Goal: Obtain resource: Obtain resource

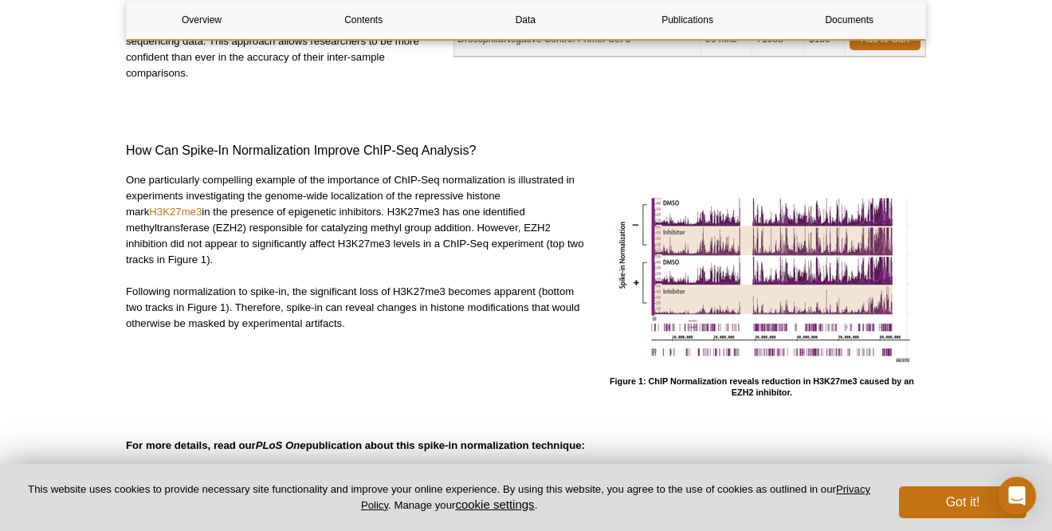
scroll to position [410, 0]
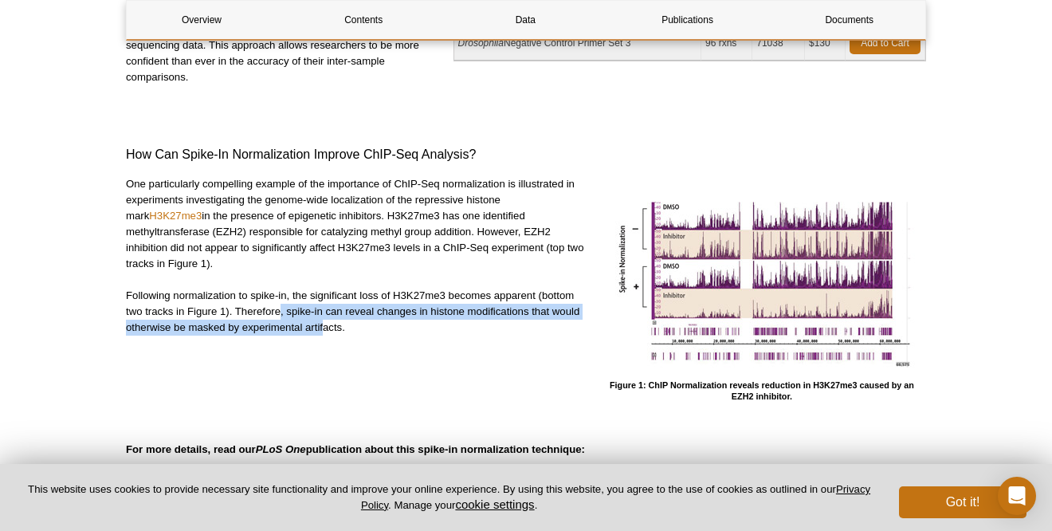
drag, startPoint x: 295, startPoint y: 311, endPoint x: 387, endPoint y: 335, distance: 95.5
click at [323, 319] on p "Following normalization to spike-in, the significant loss of H3K27me3 becomes a…" at bounding box center [356, 312] width 460 height 48
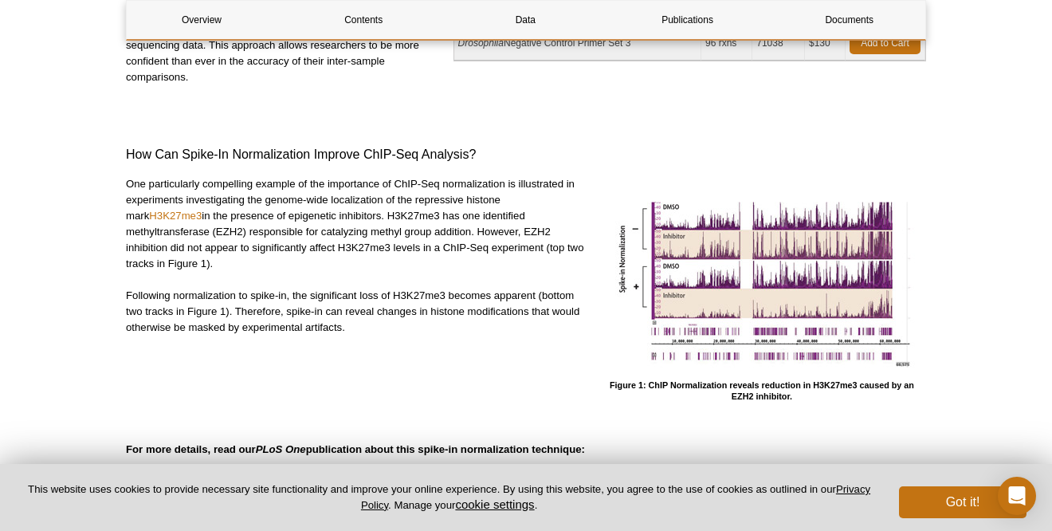
click at [388, 335] on div "One particularly compelling example of the importance of ChIP-Seq normalization…" at bounding box center [356, 289] width 460 height 226
drag, startPoint x: 305, startPoint y: 327, endPoint x: 338, endPoint y: 340, distance: 35.1
click at [333, 340] on div "One particularly compelling example of the importance of ChIP-Seq normalization…" at bounding box center [356, 289] width 460 height 226
click at [356, 342] on div "One particularly compelling example of the importance of ChIP-Seq normalization…" at bounding box center [356, 289] width 460 height 226
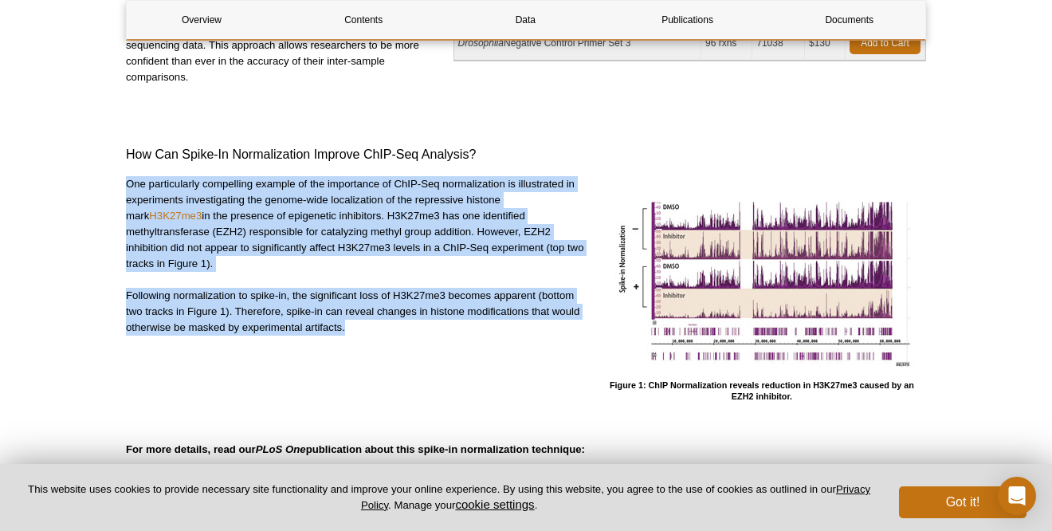
drag, startPoint x: 370, startPoint y: 333, endPoint x: 109, endPoint y: 178, distance: 303.5
click at [285, 291] on p "Following normalization to spike-in, the significant loss of H3K27me3 becomes a…" at bounding box center [356, 312] width 460 height 48
drag, startPoint x: 379, startPoint y: 344, endPoint x: 118, endPoint y: 186, distance: 305.2
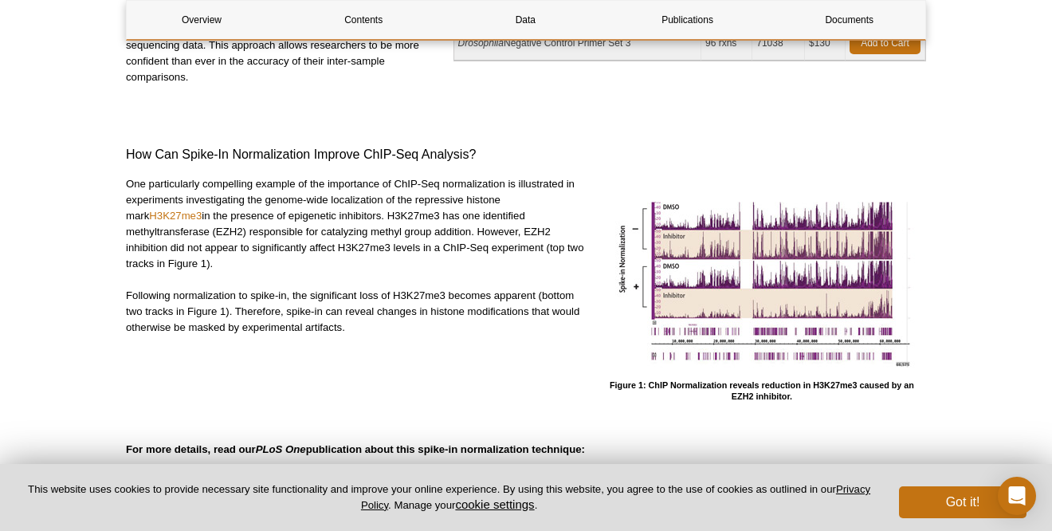
click at [229, 265] on p "One particularly compelling example of the importance of ChIP-Seq normalization…" at bounding box center [356, 224] width 460 height 96
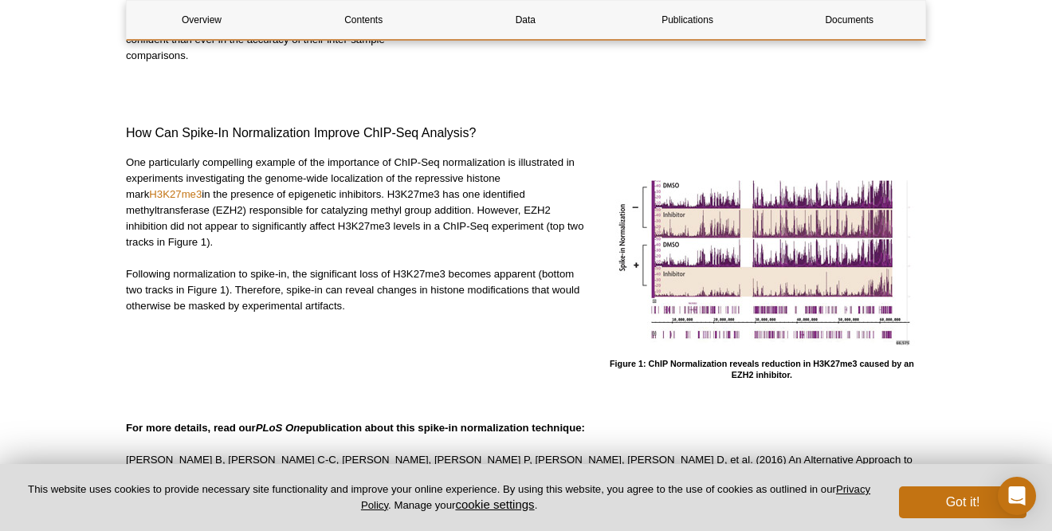
scroll to position [490, 0]
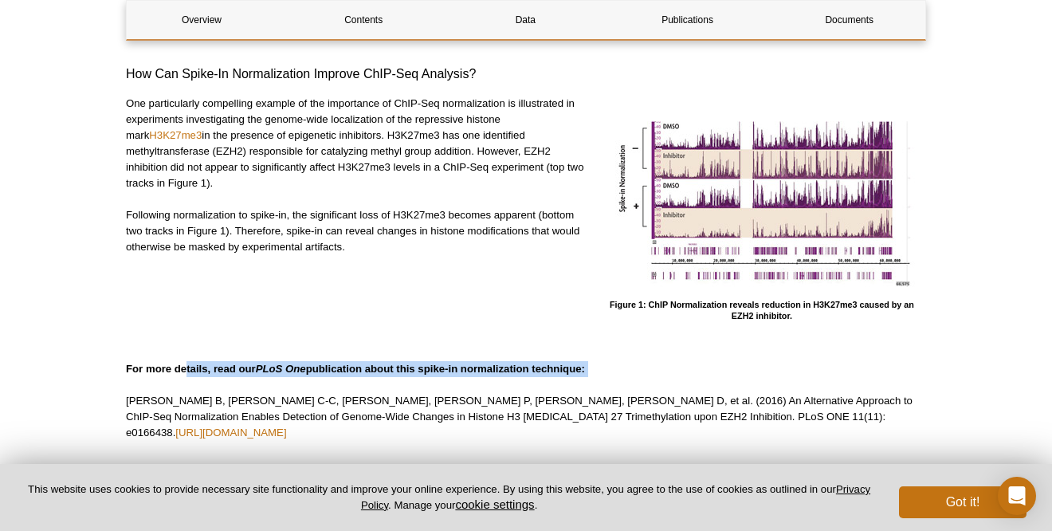
drag, startPoint x: 180, startPoint y: 364, endPoint x: 615, endPoint y: 380, distance: 435.6
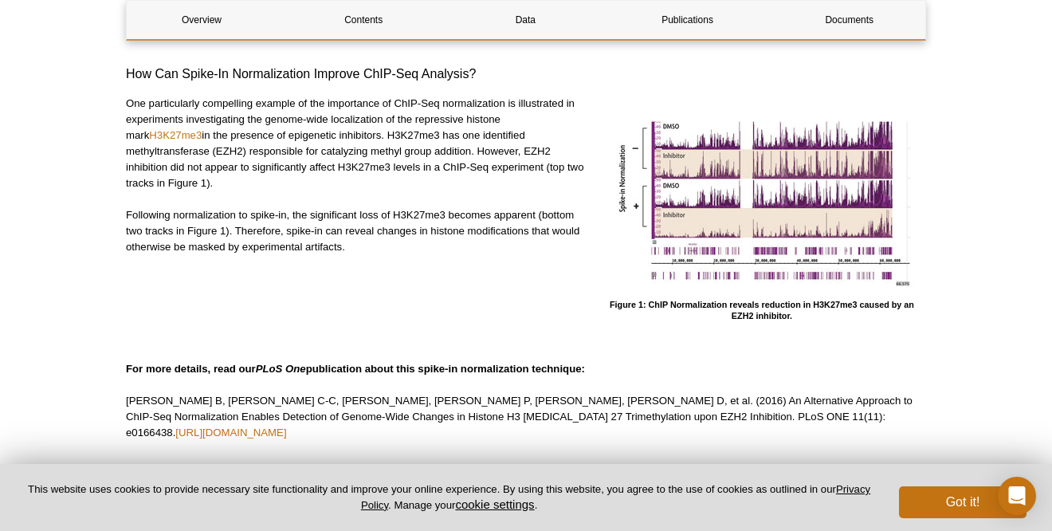
drag, startPoint x: 619, startPoint y: 370, endPoint x: 118, endPoint y: 288, distance: 507.4
click at [152, 268] on div "One particularly compelling example of the importance of ChIP-Seq normalization…" at bounding box center [356, 209] width 460 height 226
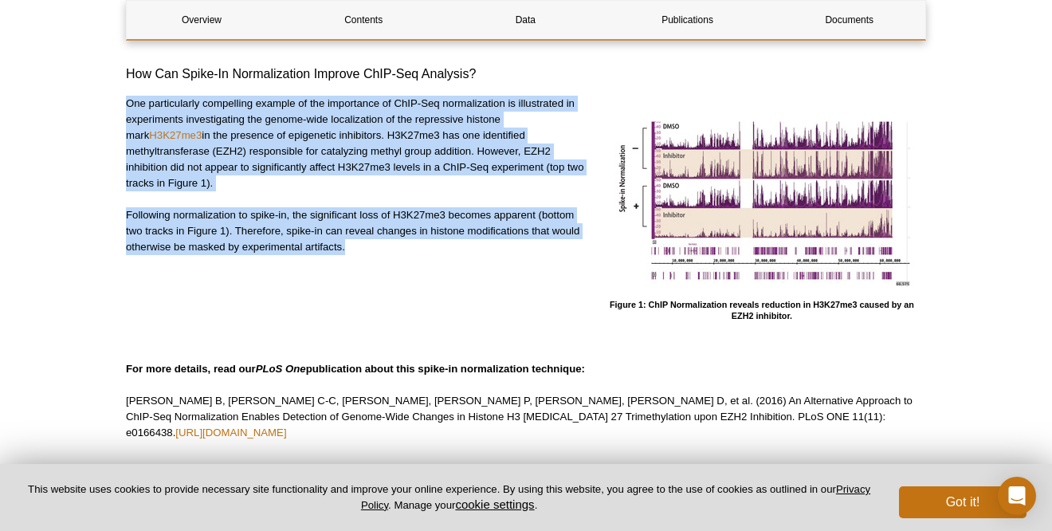
drag, startPoint x: 380, startPoint y: 268, endPoint x: 120, endPoint y: 104, distance: 307.0
click at [229, 185] on p "One particularly compelling example of the importance of ChIP-Seq normalization…" at bounding box center [356, 144] width 460 height 96
drag, startPoint x: 339, startPoint y: 250, endPoint x: 88, endPoint y: 99, distance: 293.3
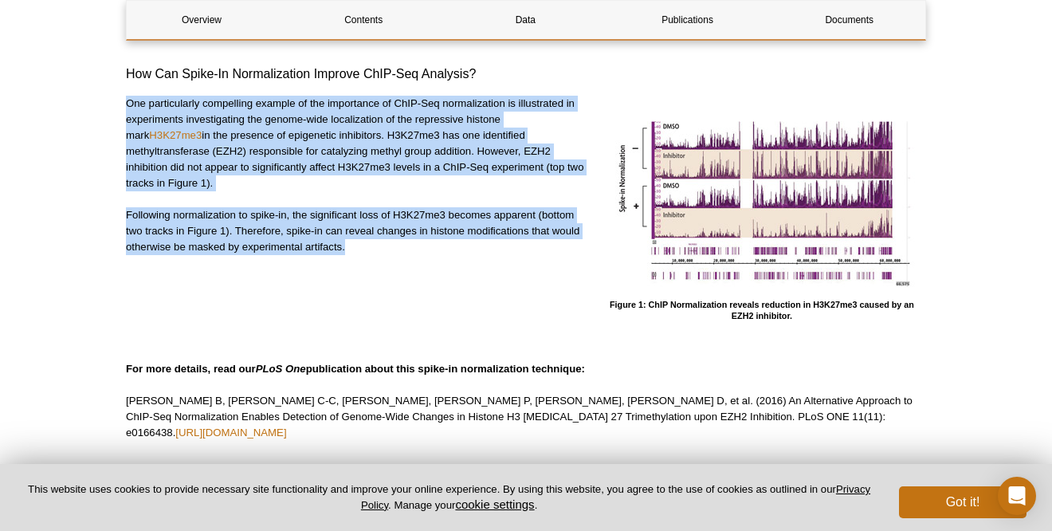
click at [253, 170] on p "One particularly compelling example of the importance of ChIP-Seq normalization…" at bounding box center [356, 144] width 460 height 96
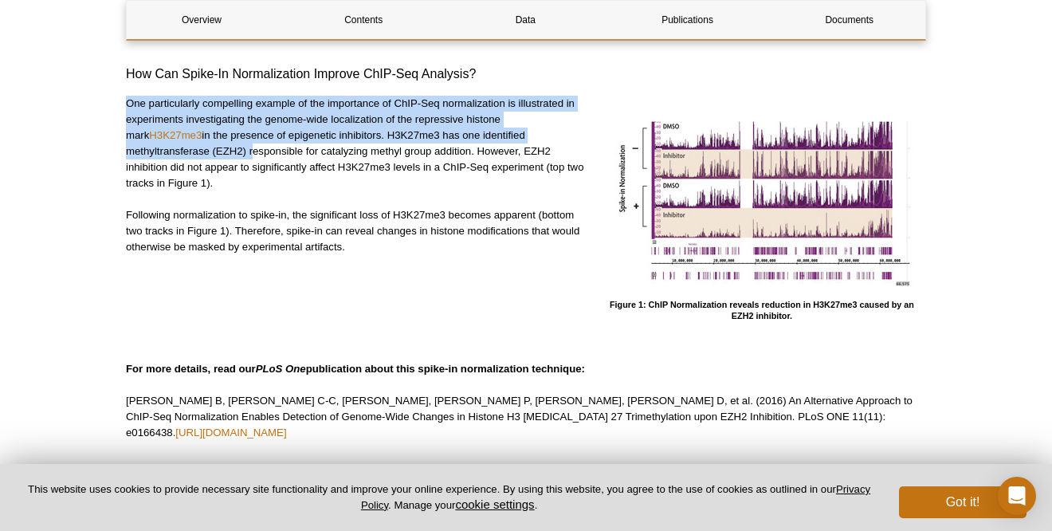
drag, startPoint x: 127, startPoint y: 106, endPoint x: 250, endPoint y: 159, distance: 134.3
click at [250, 158] on p "One particularly compelling example of the importance of ChIP-Seq normalization…" at bounding box center [356, 144] width 460 height 96
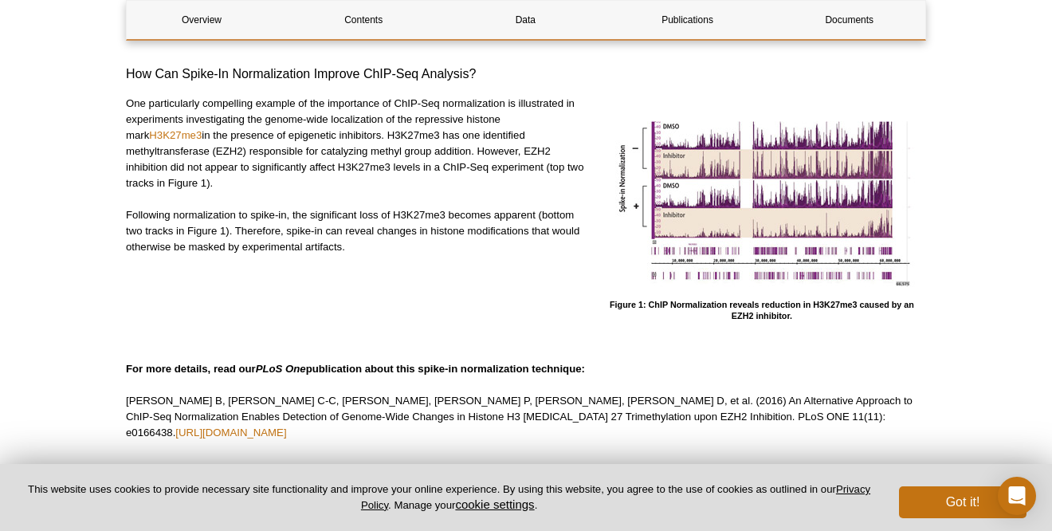
click at [304, 210] on p "Following normalization to spike-in, the significant loss of H3K27me3 becomes a…" at bounding box center [356, 231] width 460 height 48
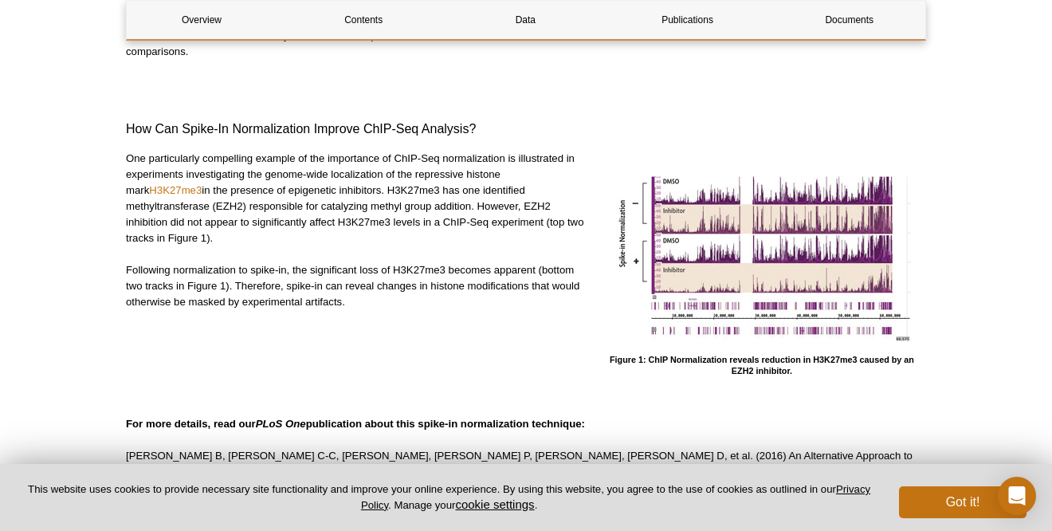
scroll to position [435, 0]
click at [279, 203] on p "One particularly compelling example of the importance of ChIP-Seq normalization…" at bounding box center [356, 199] width 460 height 96
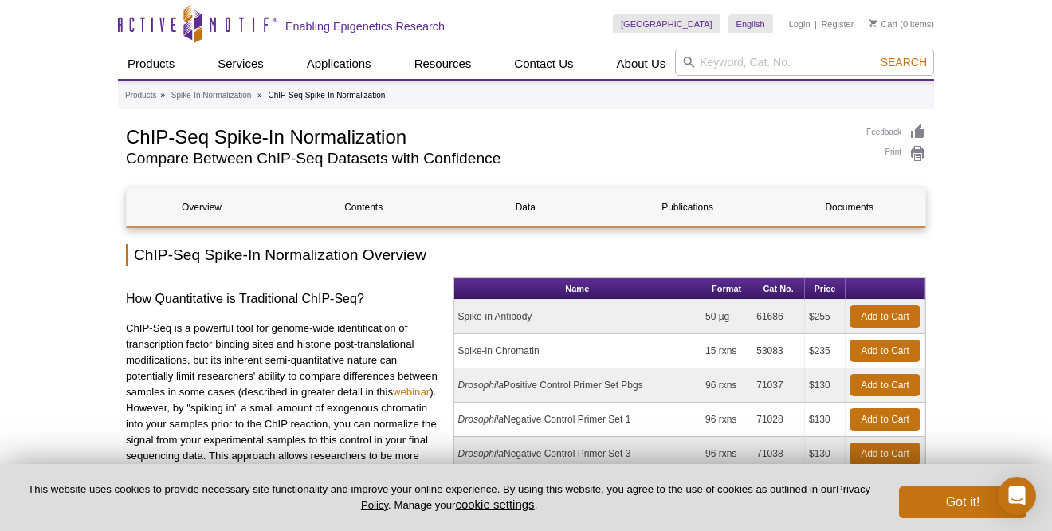
scroll to position [0, 0]
click at [857, 208] on link "Documents" at bounding box center [850, 207] width 150 height 38
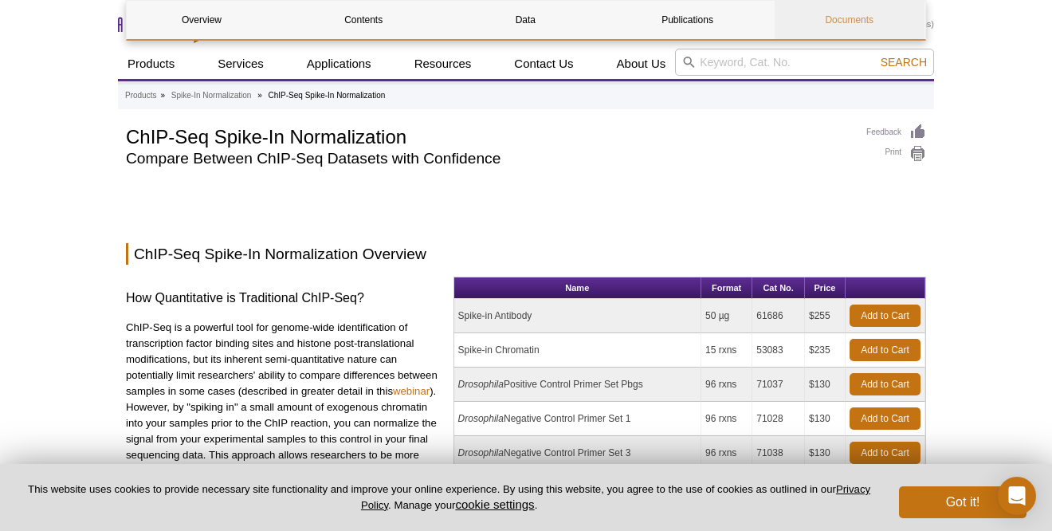
scroll to position [3360, 0]
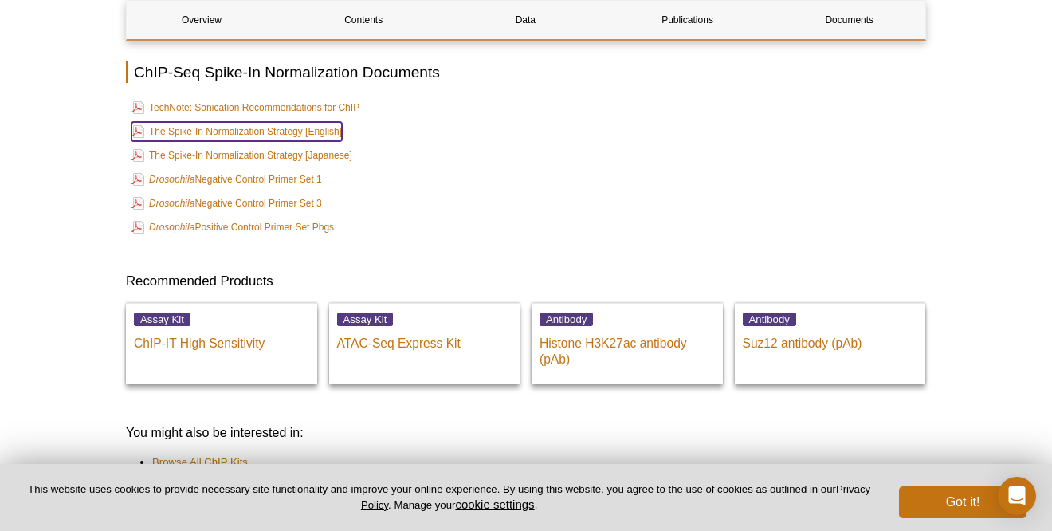
click at [250, 122] on link "The Spike-In Normalization Strategy [English]" at bounding box center [237, 131] width 210 height 19
